Goal: Information Seeking & Learning: Learn about a topic

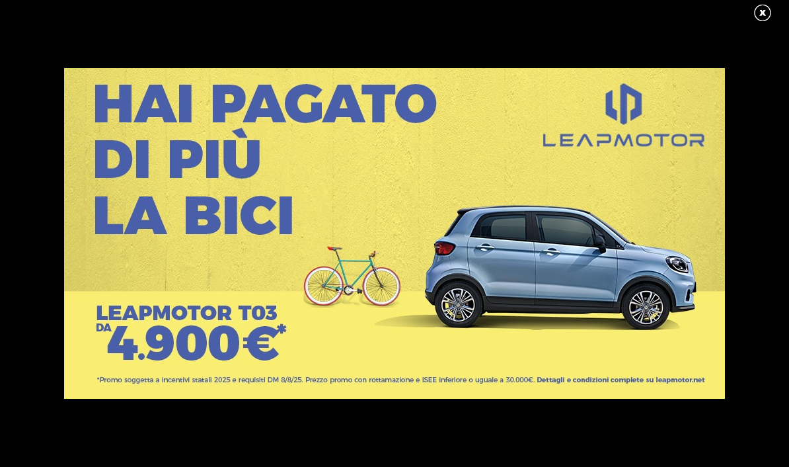
click at [757, 10] on link at bounding box center [769, 13] width 33 height 20
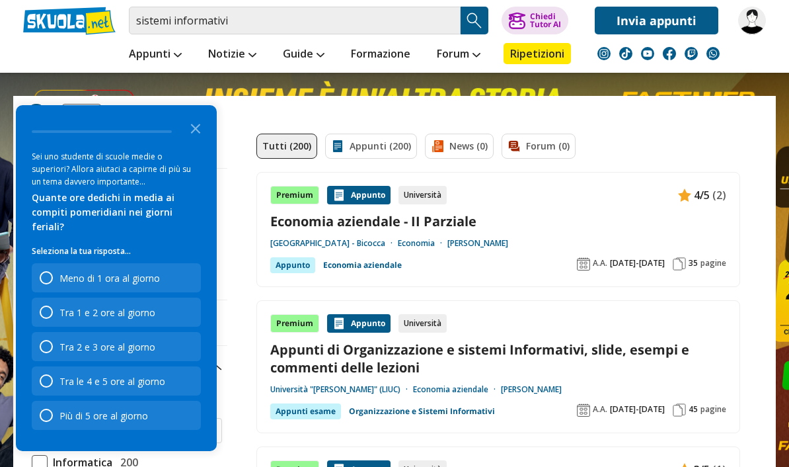
click at [191, 141] on icon "Close the survey" at bounding box center [195, 127] width 26 height 26
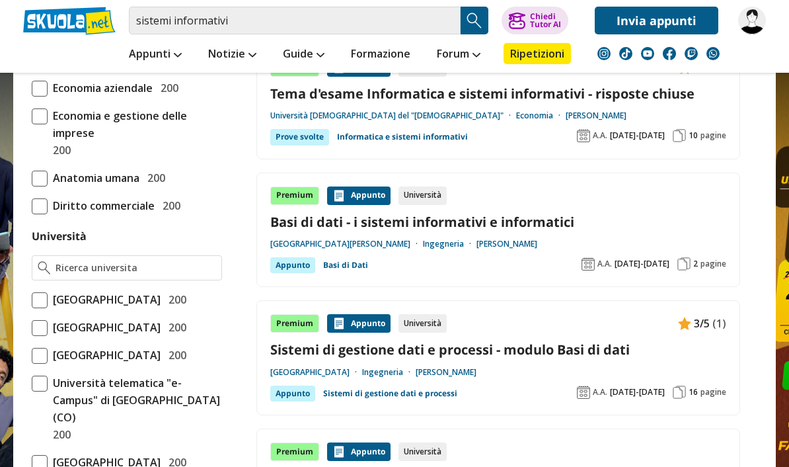
scroll to position [461, 0]
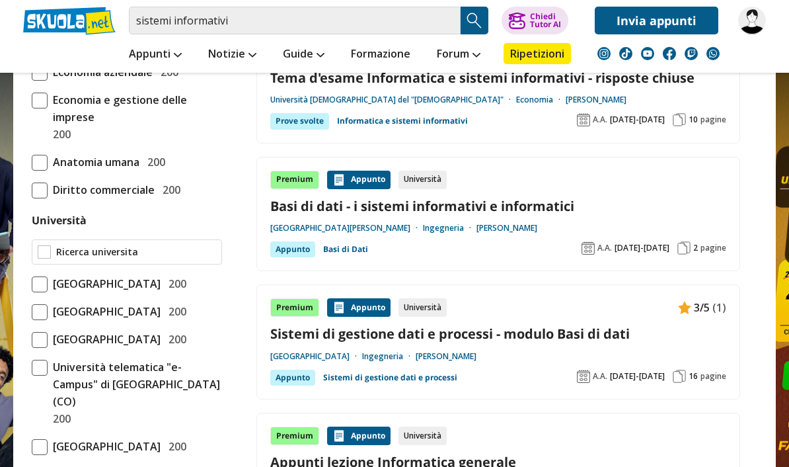
click at [77, 256] on input "Università" at bounding box center [136, 251] width 160 height 13
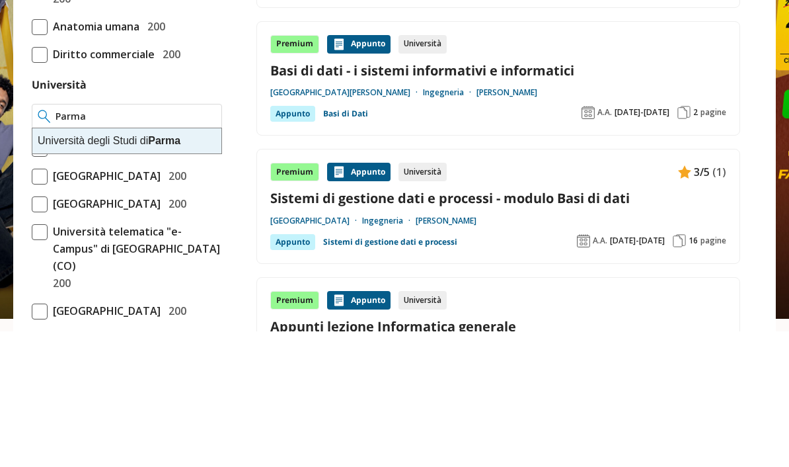
click at [70, 264] on div "Università degli Studi di Parma" at bounding box center [126, 276] width 189 height 25
type input "[GEOGRAPHIC_DATA]"
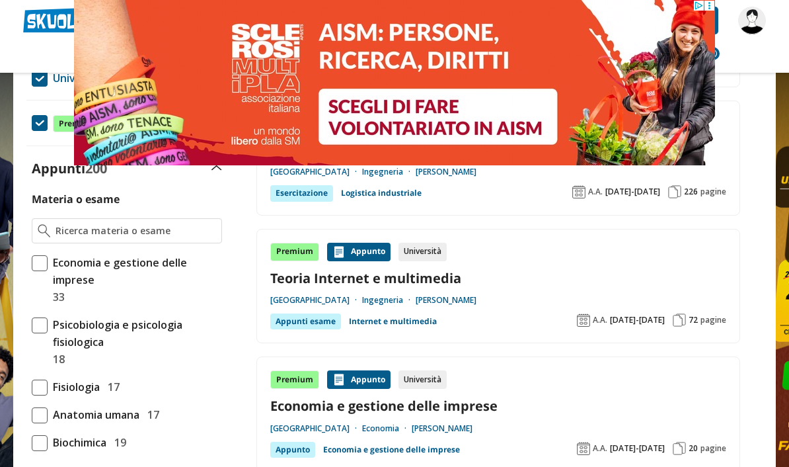
scroll to position [241, 0]
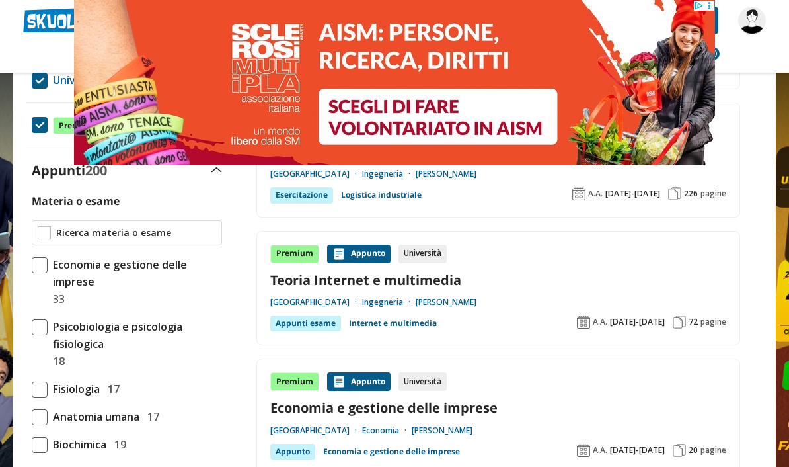
click at [63, 230] on input "Materia o esame" at bounding box center [136, 232] width 160 height 13
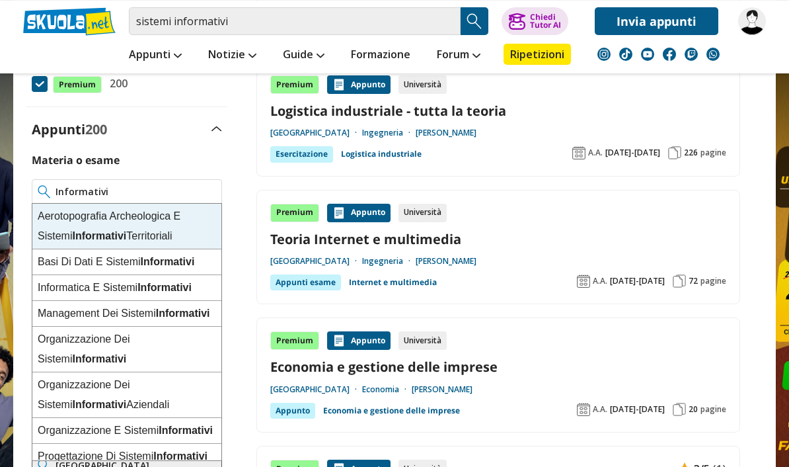
scroll to position [270, 0]
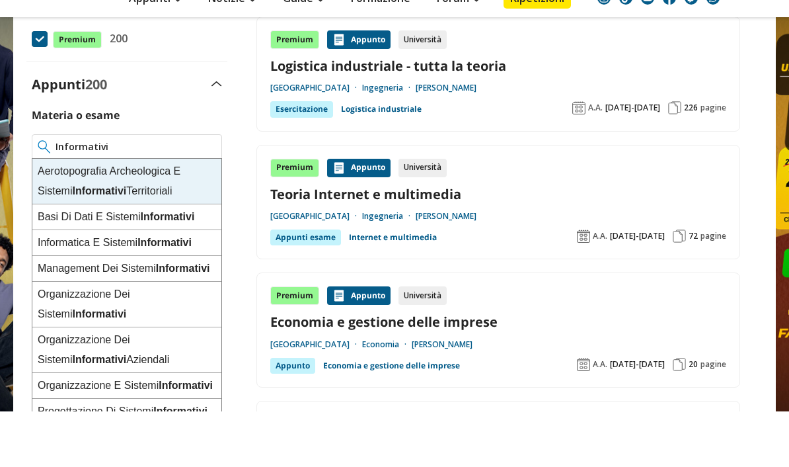
click at [57, 196] on input "Informativi" at bounding box center [136, 202] width 161 height 13
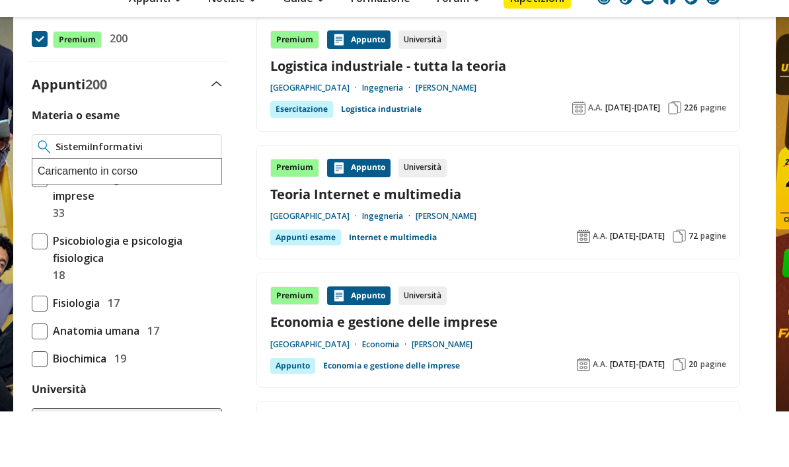
type input "Sistemi Informativi"
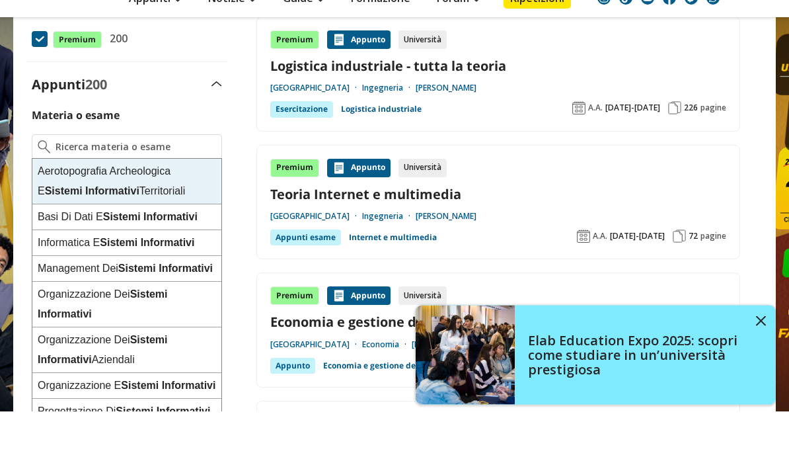
scroll to position [36, 0]
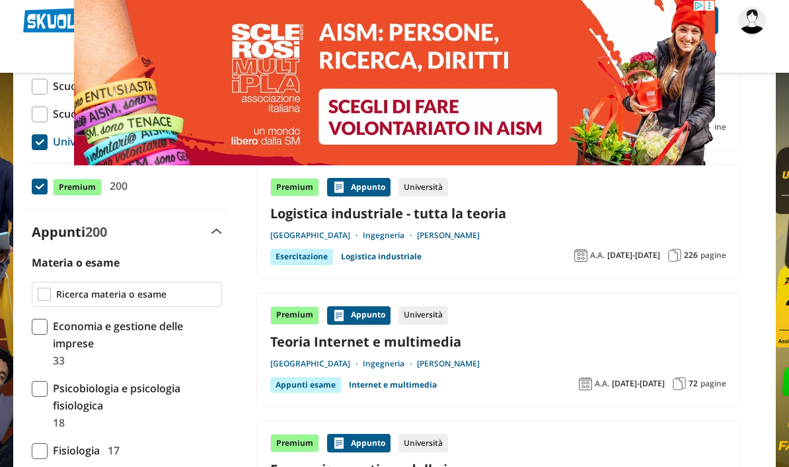
click at [84, 297] on input "Materia o esame" at bounding box center [136, 294] width 160 height 13
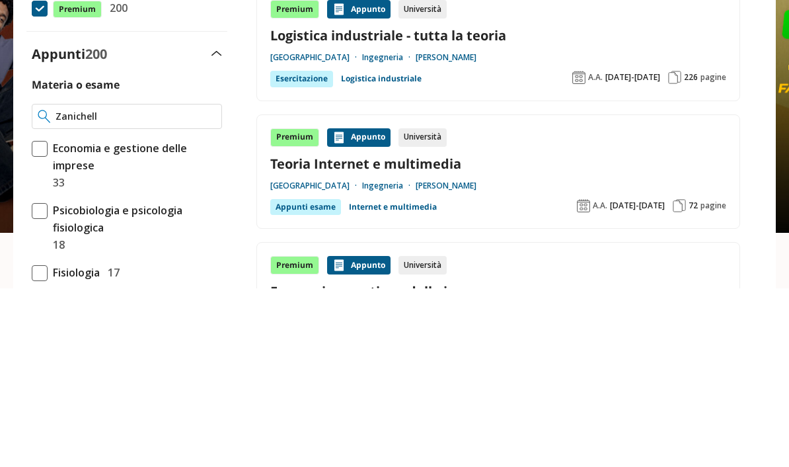
type input "Zanichelli"
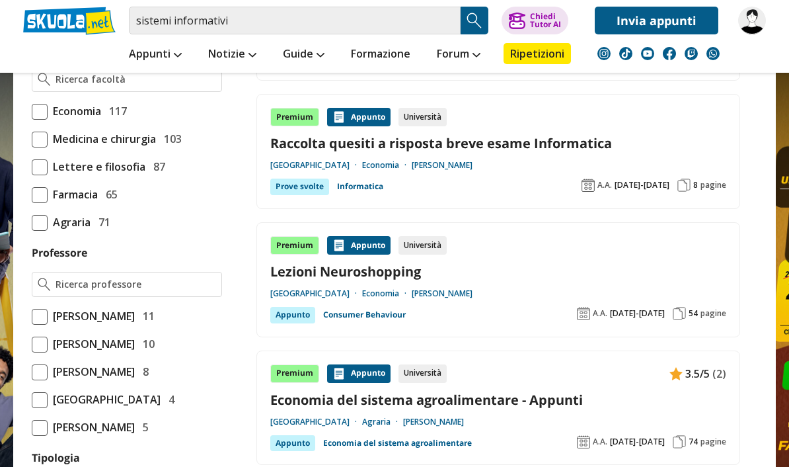
scroll to position [758, 0]
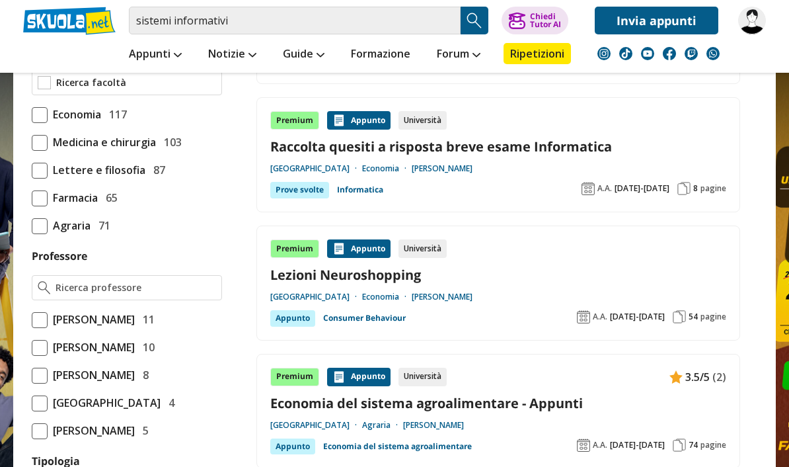
click at [68, 89] on input "Facoltà" at bounding box center [136, 82] width 160 height 13
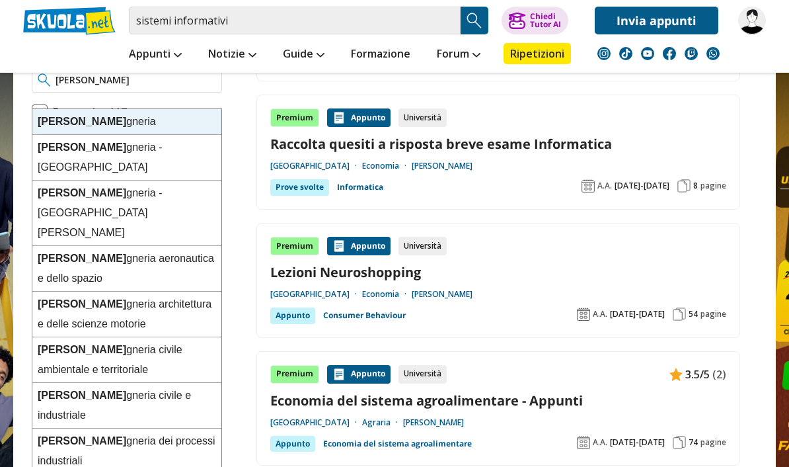
scroll to position [761, 0]
click at [52, 120] on strong "Inge" at bounding box center [82, 121] width 89 height 11
type input "Ingegneria"
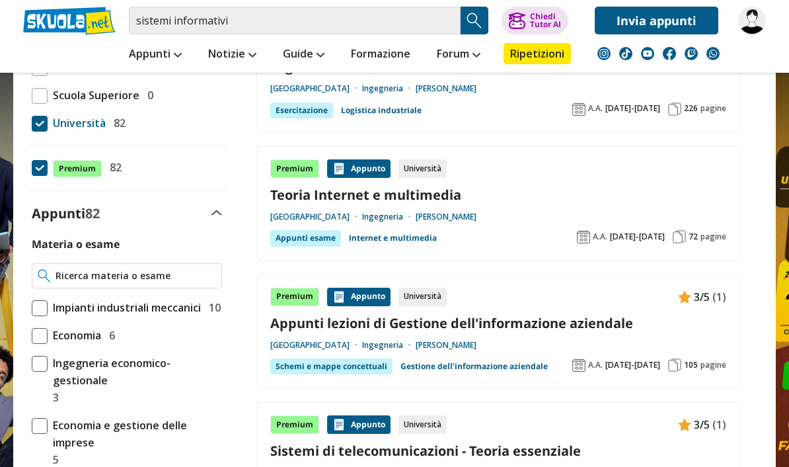
click at [81, 277] on input "Materia o esame" at bounding box center [136, 275] width 161 height 13
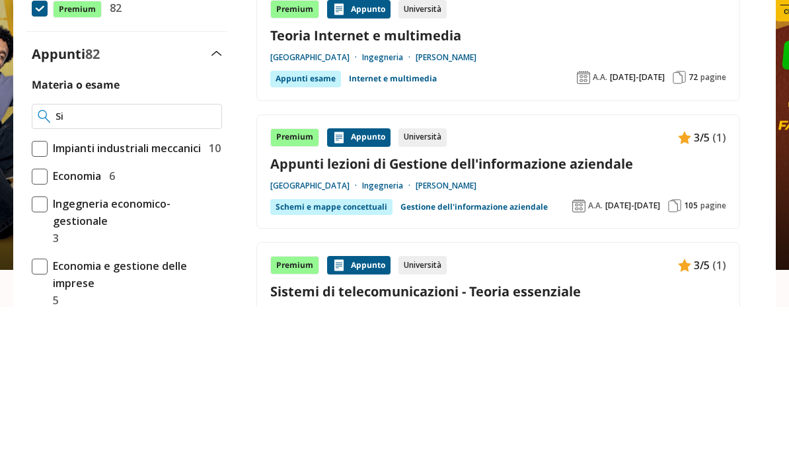
type input "S"
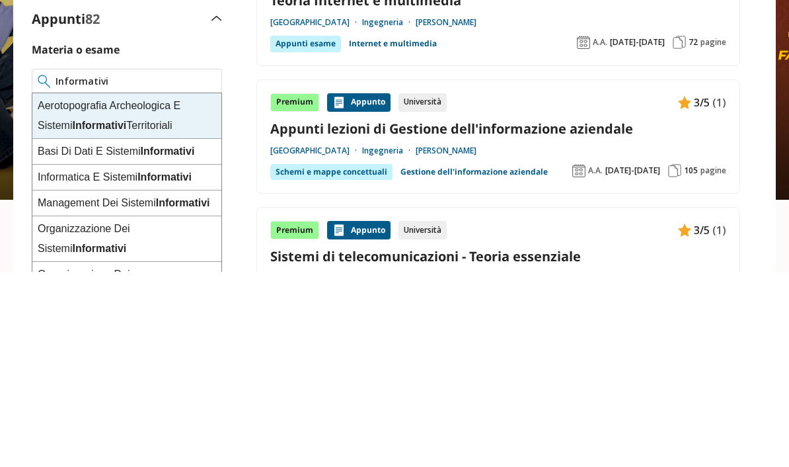
click at [48, 360] on div "Informatica E Sistemi Informativi" at bounding box center [126, 373] width 189 height 26
type input "Informatica E Sistemi Informativi"
